Goal: Find specific page/section: Find specific page/section

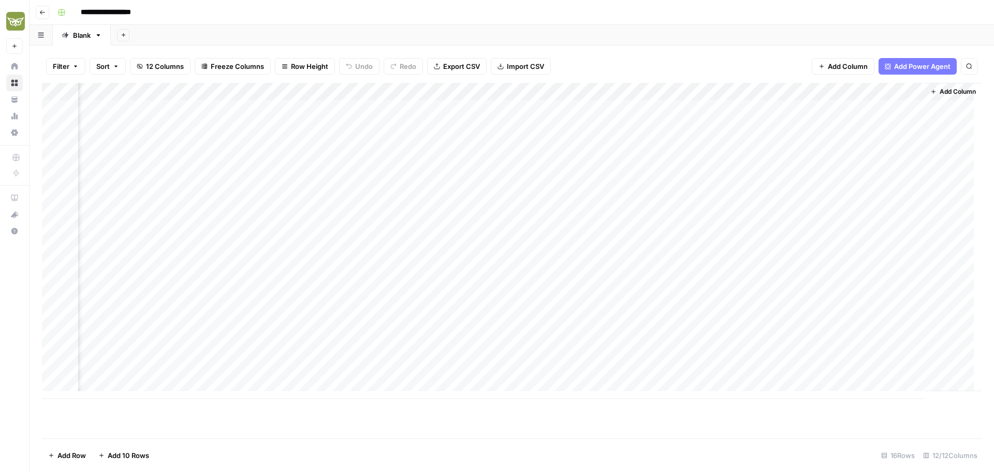
scroll to position [8, 337]
